Goal: Task Accomplishment & Management: Complete application form

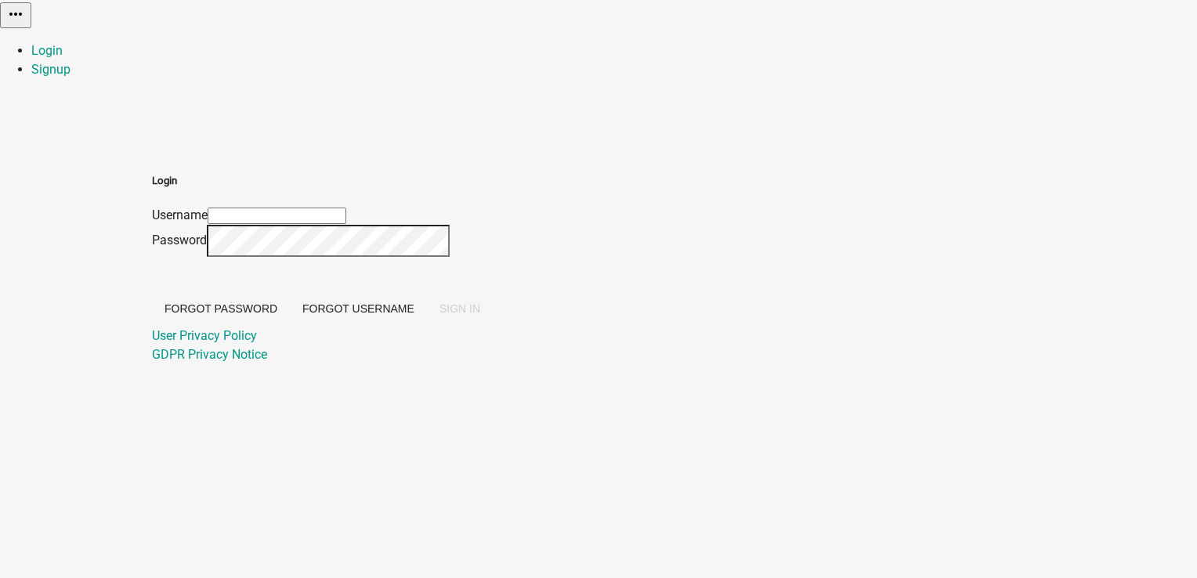
click at [346, 208] on input "Username" at bounding box center [277, 216] width 139 height 16
type input "PratikshaK"
click at [480, 315] on span "SIGN IN" at bounding box center [460, 308] width 41 height 13
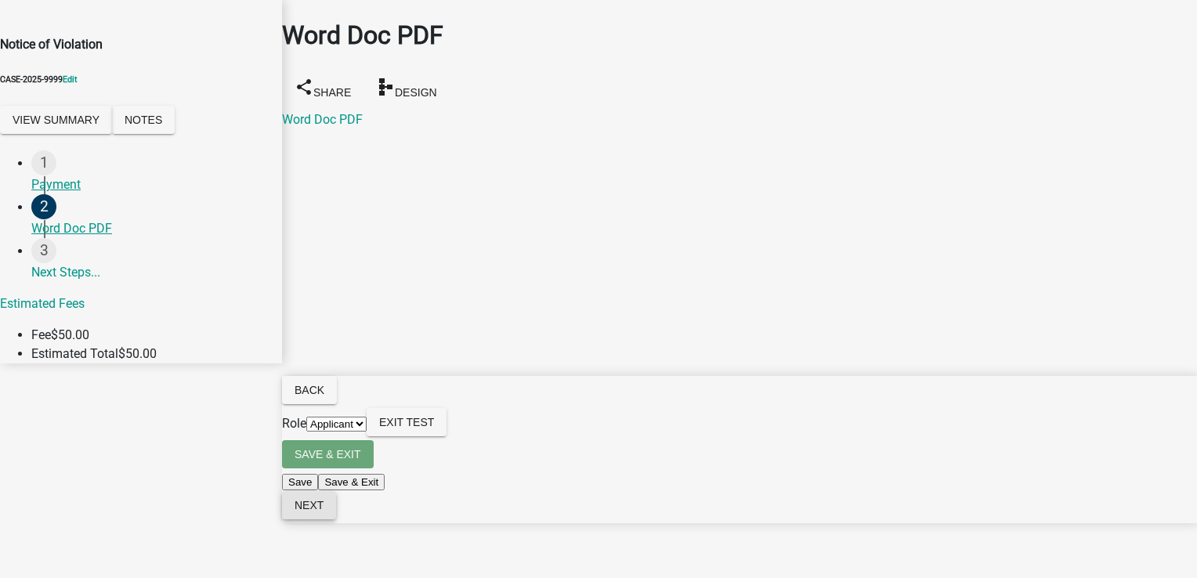
click at [324, 512] on span "Next" at bounding box center [309, 505] width 29 height 13
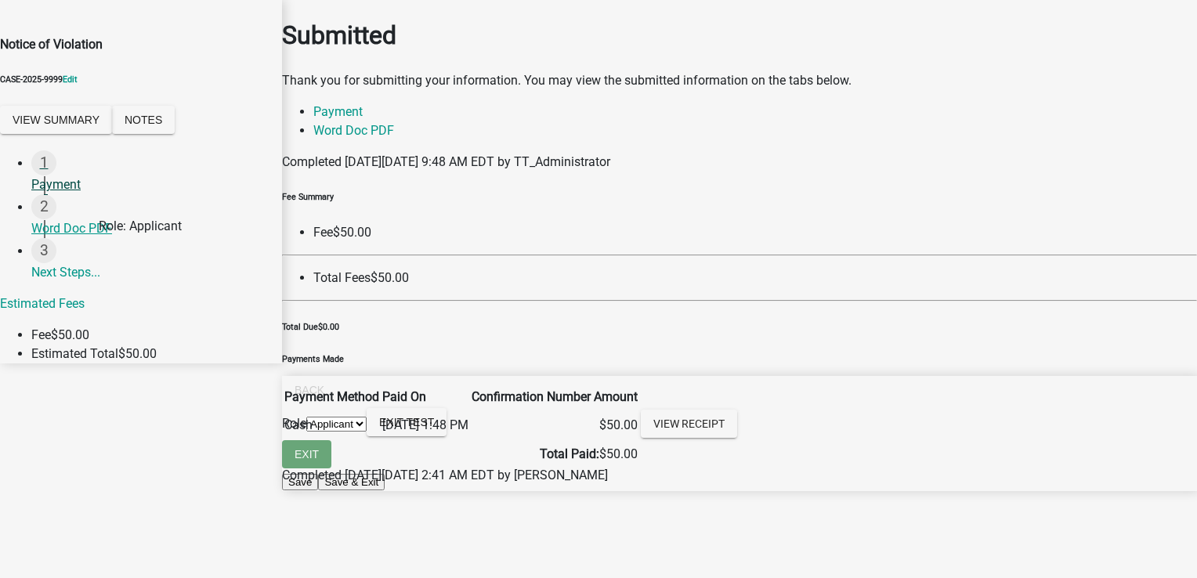
click at [51, 194] on div "Payment" at bounding box center [150, 185] width 238 height 19
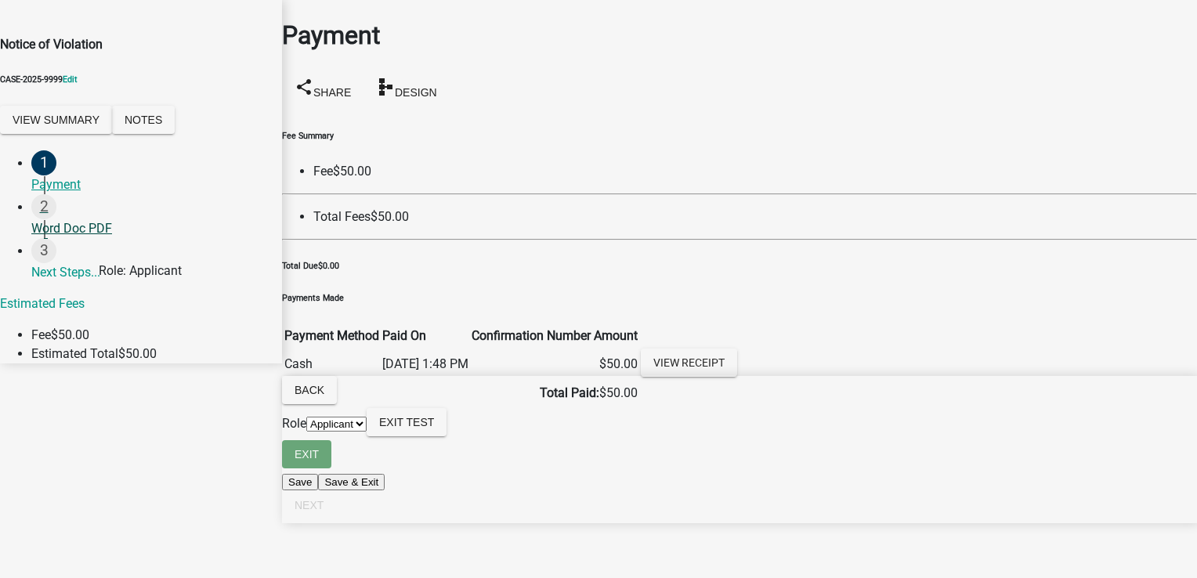
click at [67, 238] on div "Word Doc PDF" at bounding box center [150, 228] width 238 height 19
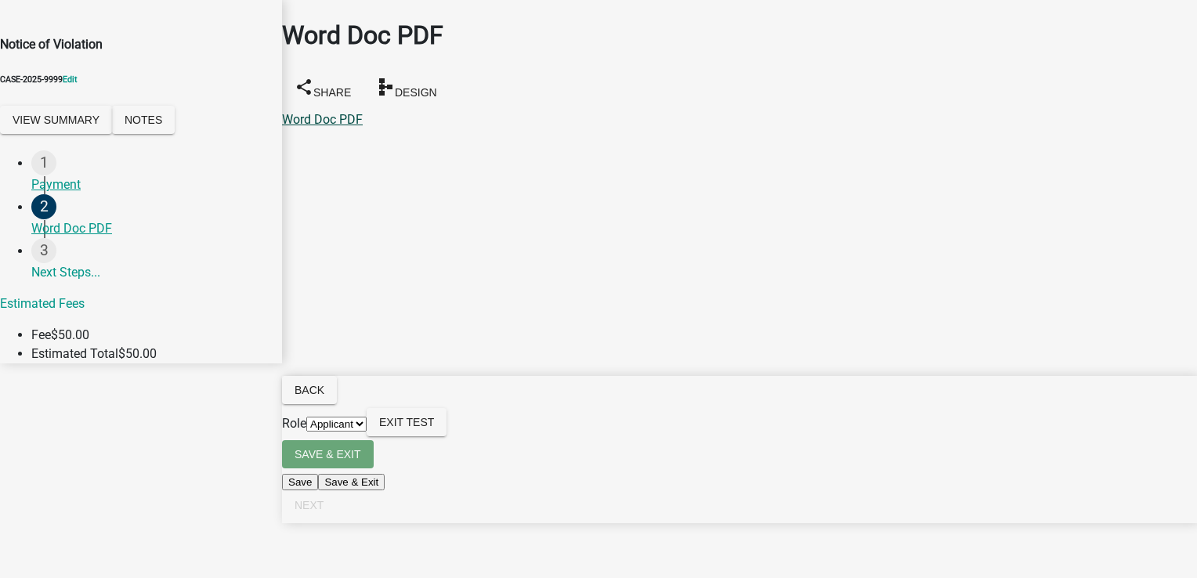
click at [342, 112] on link "Word Doc PDF" at bounding box center [322, 119] width 81 height 15
click at [83, 290] on link "3 Next Steps..." at bounding box center [156, 264] width 251 height 52
drag, startPoint x: 55, startPoint y: 270, endPoint x: 72, endPoint y: 270, distance: 17.3
click at [55, 194] on div "1 Payment" at bounding box center [150, 172] width 238 height 44
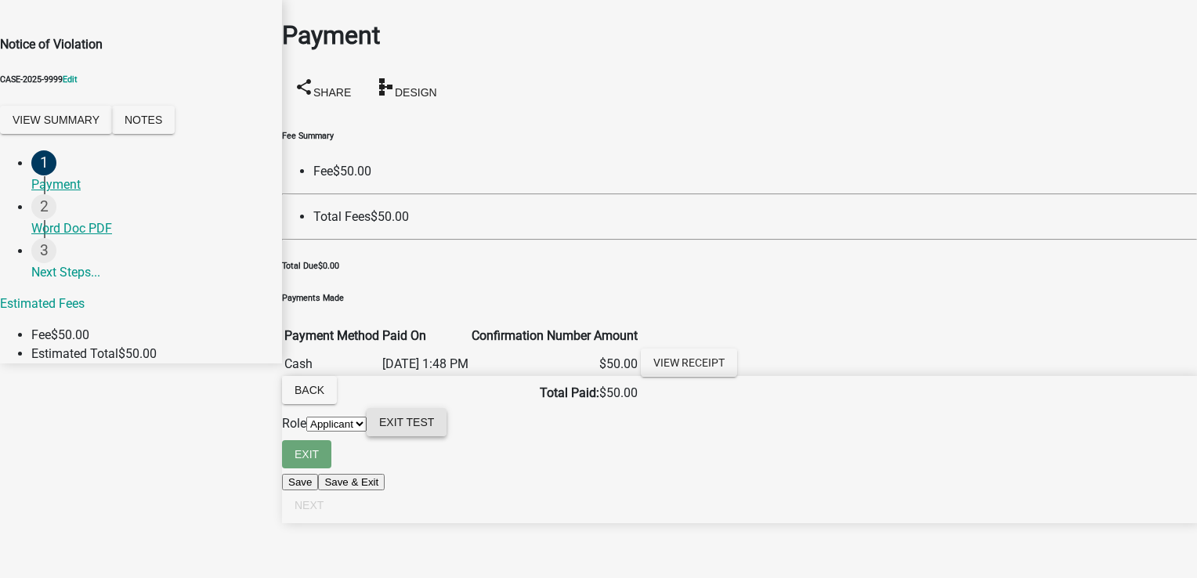
click at [447, 436] on button "Exit Test" at bounding box center [407, 422] width 80 height 28
